Goal: Task Accomplishment & Management: Use online tool/utility

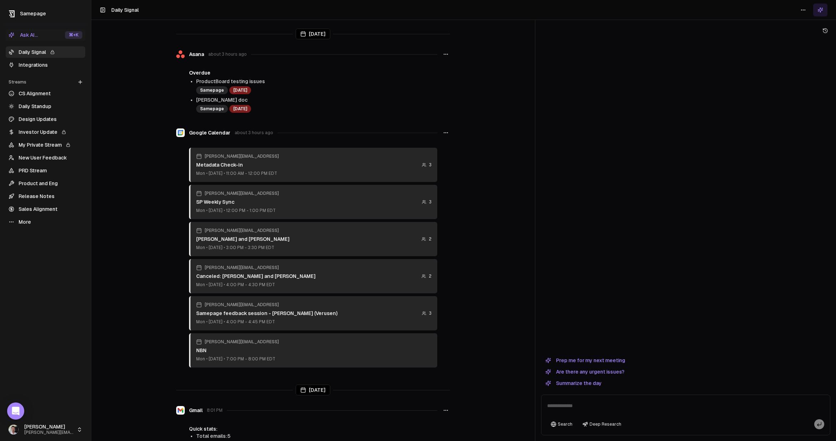
click at [34, 61] on link "Integrations" at bounding box center [46, 64] width 80 height 11
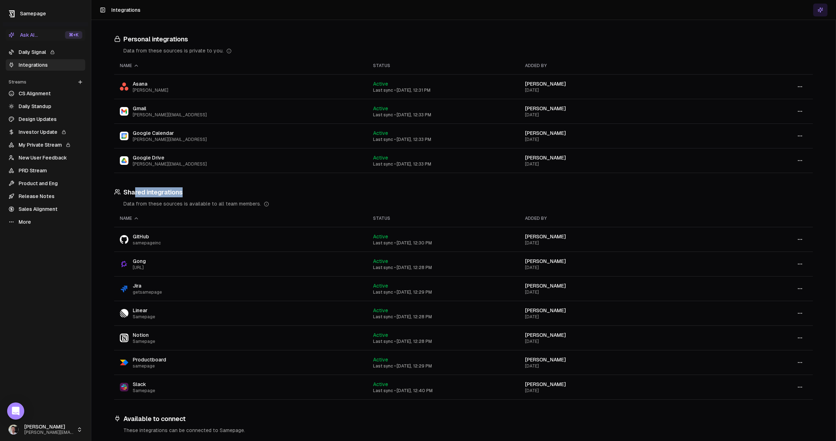
drag, startPoint x: 134, startPoint y: 196, endPoint x: 206, endPoint y: 194, distance: 71.4
click at [206, 194] on h3 "Shared integrations" at bounding box center [463, 192] width 698 height 10
click at [798, 337] on icon "button" at bounding box center [800, 338] width 6 height 6
click at [35, 64] on link "Integrations" at bounding box center [46, 64] width 80 height 11
